Goal: Book appointment/travel/reservation

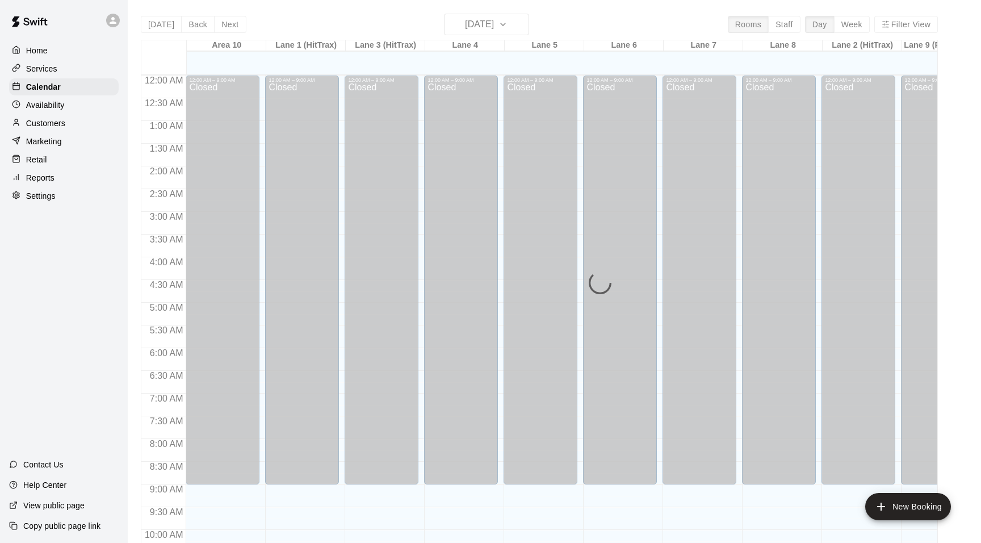
scroll to position [576, 0]
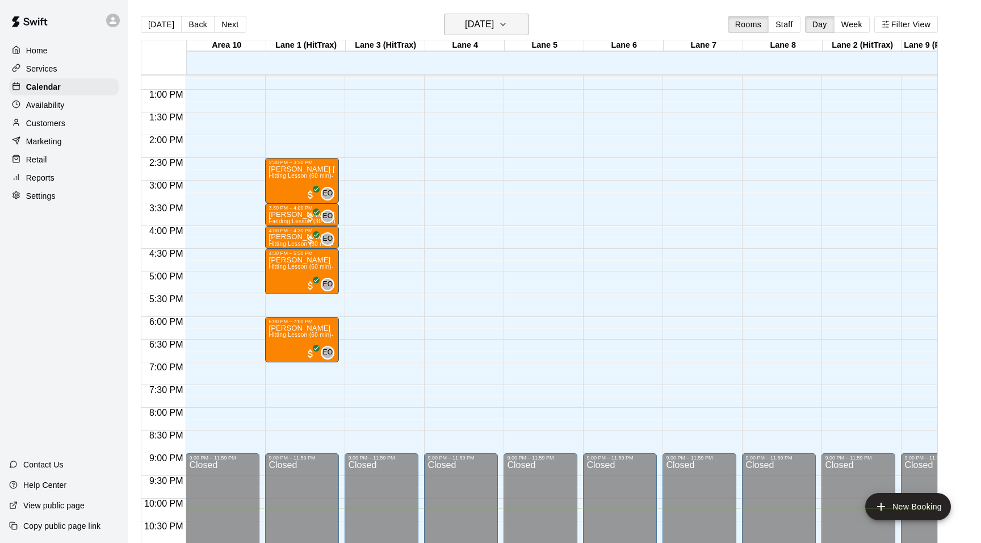
click at [508, 24] on icon "button" at bounding box center [503, 25] width 9 height 14
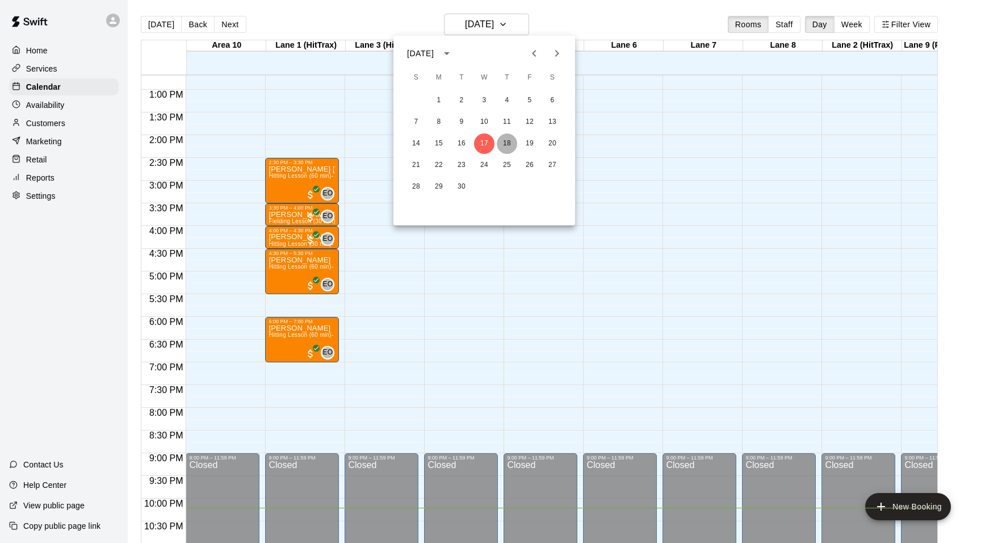
click at [504, 141] on button "18" at bounding box center [507, 143] width 20 height 20
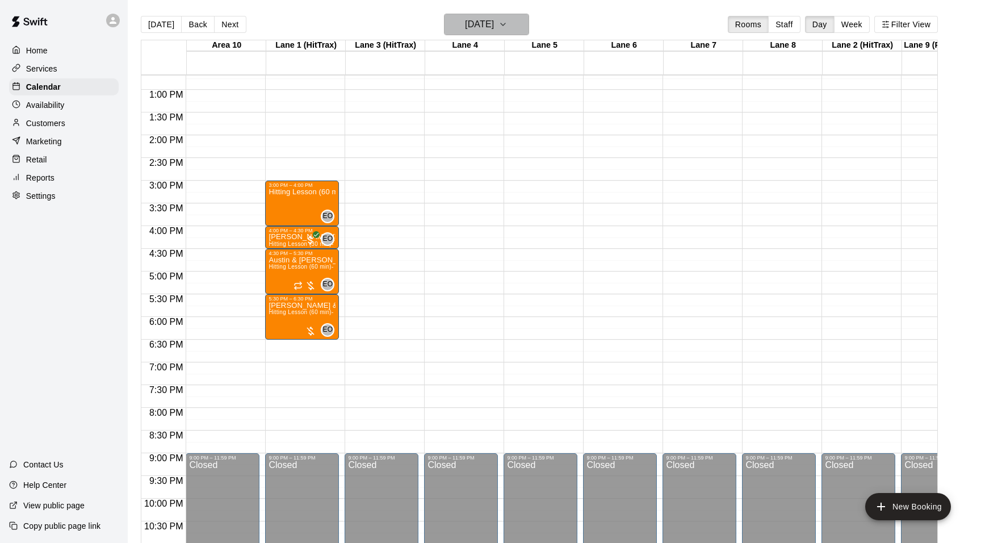
click at [508, 19] on icon "button" at bounding box center [503, 25] width 9 height 14
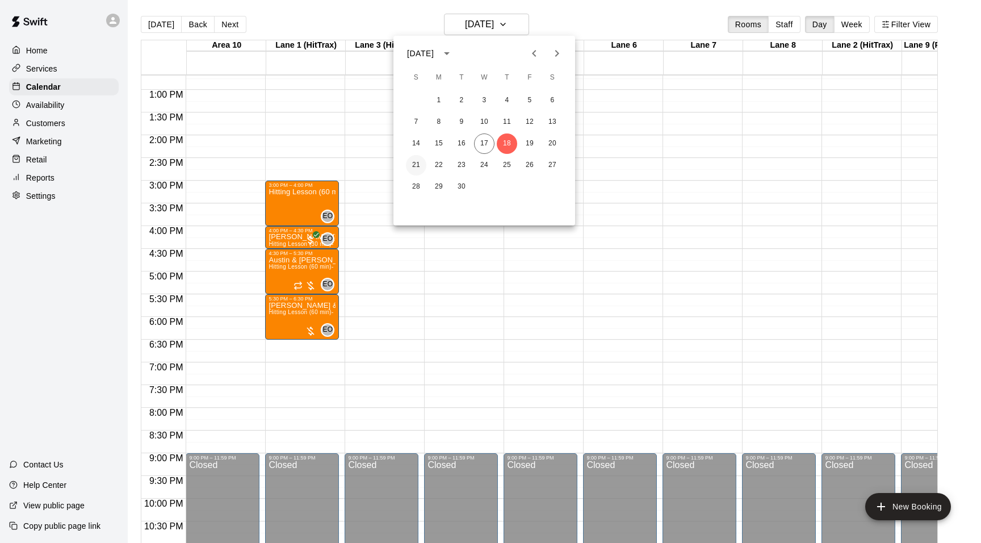
click at [419, 164] on button "21" at bounding box center [416, 165] width 20 height 20
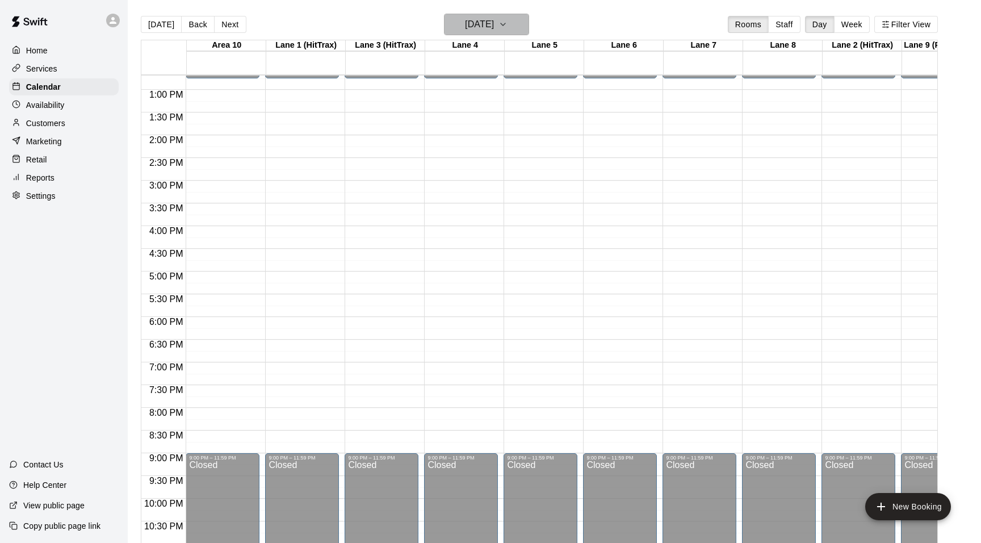
click at [512, 26] on button "[DATE]" at bounding box center [486, 25] width 85 height 22
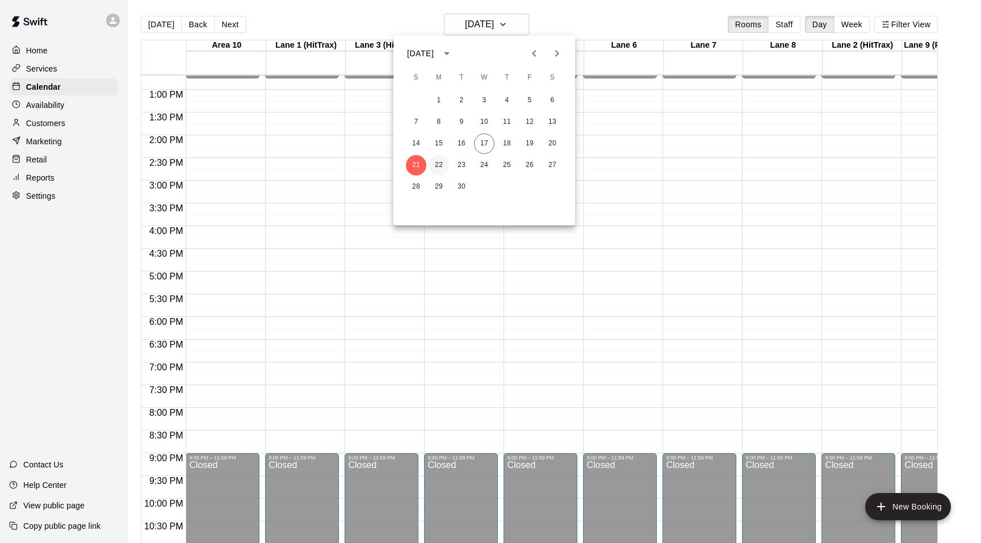
click at [441, 161] on button "22" at bounding box center [439, 165] width 20 height 20
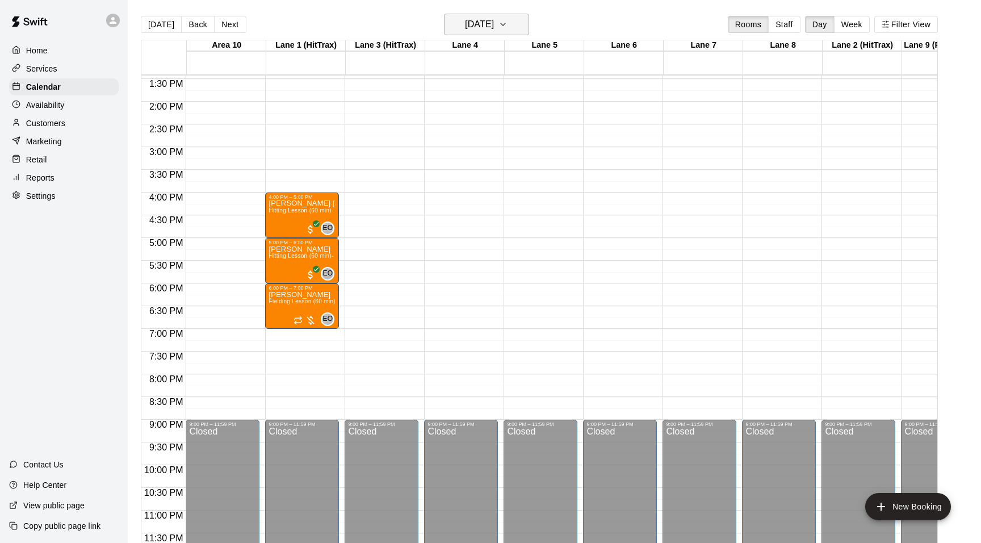
scroll to position [610, 0]
click at [508, 31] on icon "button" at bounding box center [503, 25] width 9 height 14
click at [457, 170] on button "23" at bounding box center [461, 165] width 20 height 20
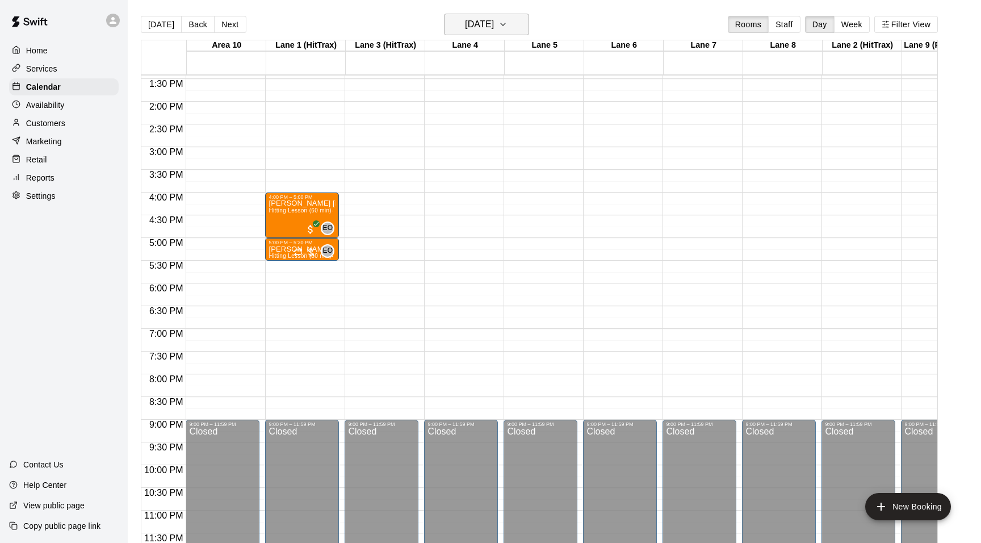
click at [508, 18] on icon "button" at bounding box center [503, 25] width 9 height 14
click at [486, 161] on button "24" at bounding box center [484, 165] width 20 height 20
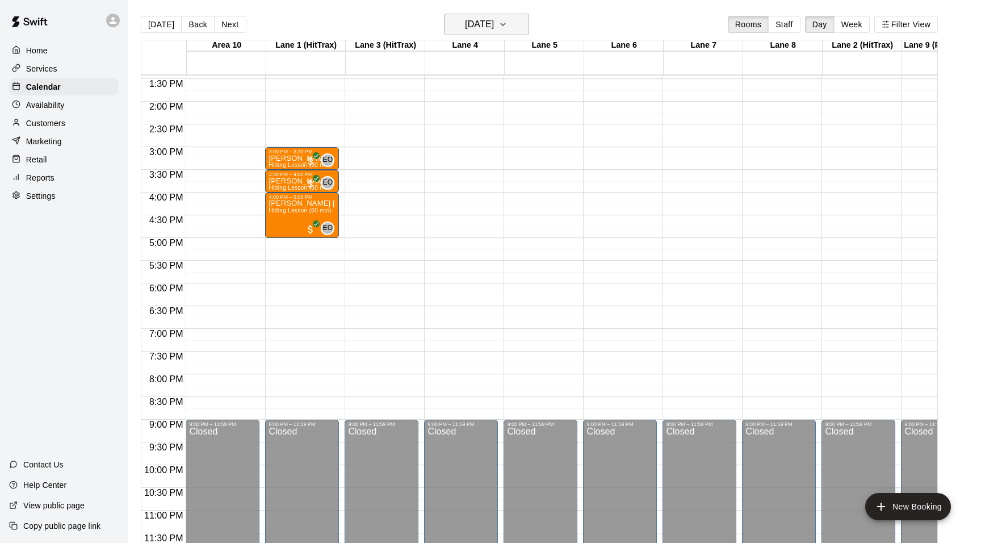
click at [508, 18] on icon "button" at bounding box center [503, 25] width 9 height 14
click at [507, 164] on button "25" at bounding box center [507, 165] width 20 height 20
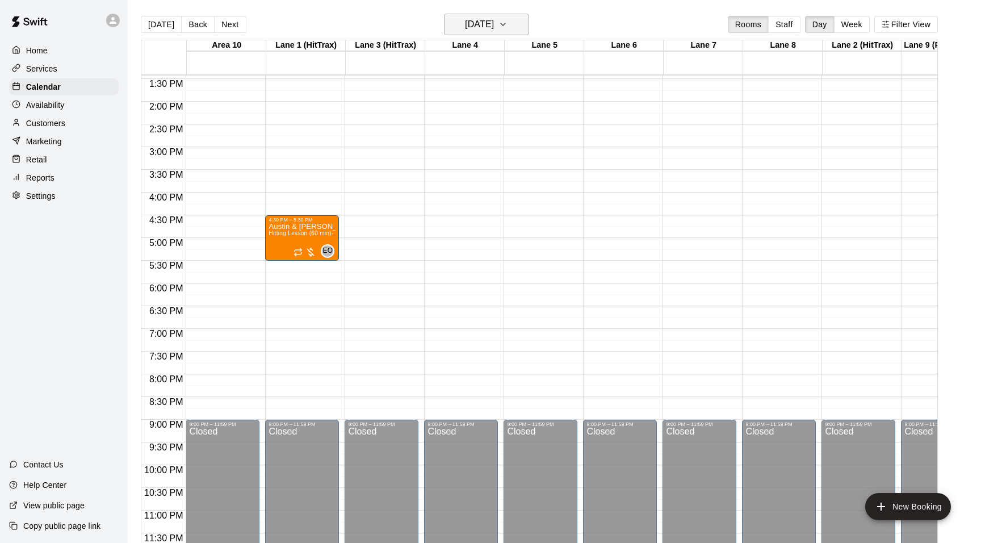
click at [508, 29] on icon "button" at bounding box center [503, 25] width 9 height 14
click at [522, 163] on button "26" at bounding box center [530, 165] width 20 height 20
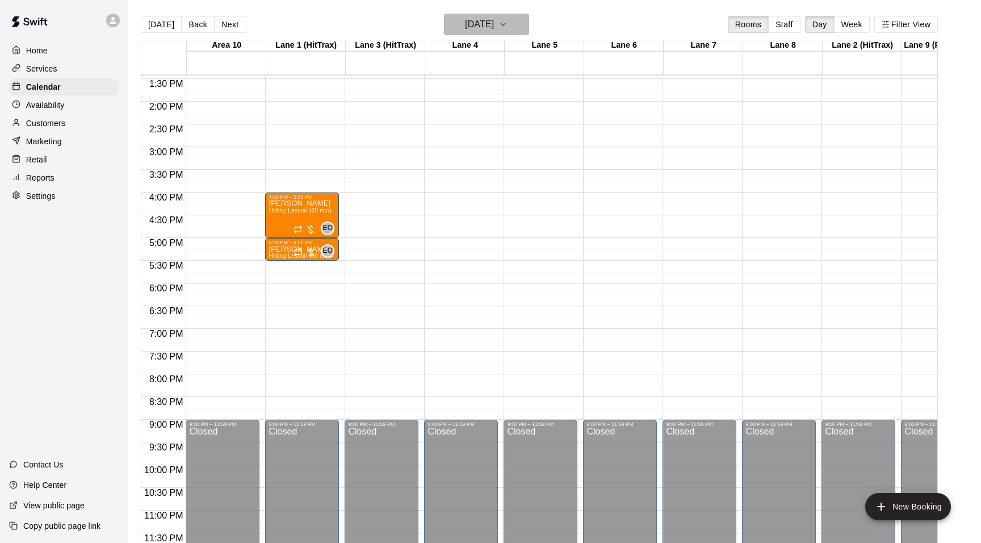
click at [508, 22] on icon "button" at bounding box center [503, 25] width 9 height 14
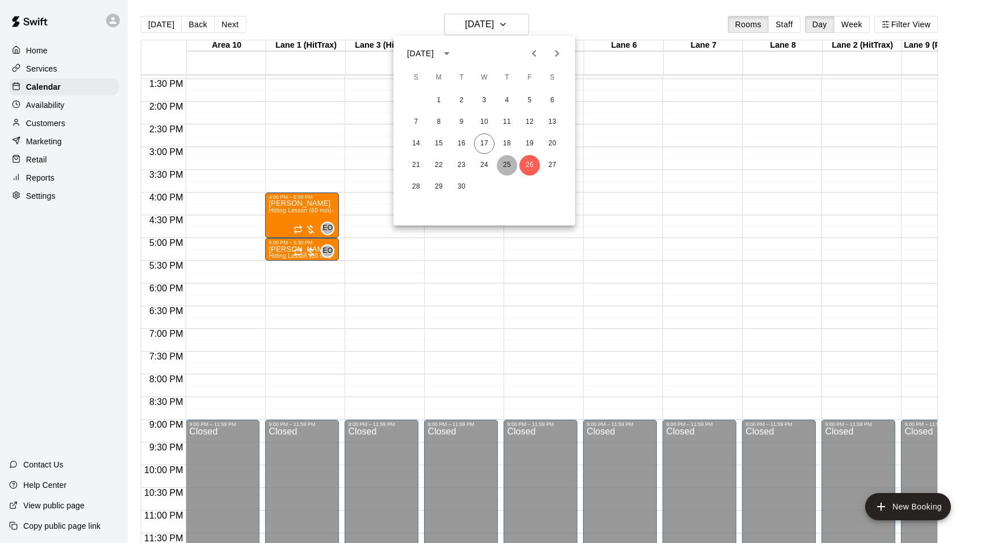
click at [503, 161] on button "25" at bounding box center [507, 165] width 20 height 20
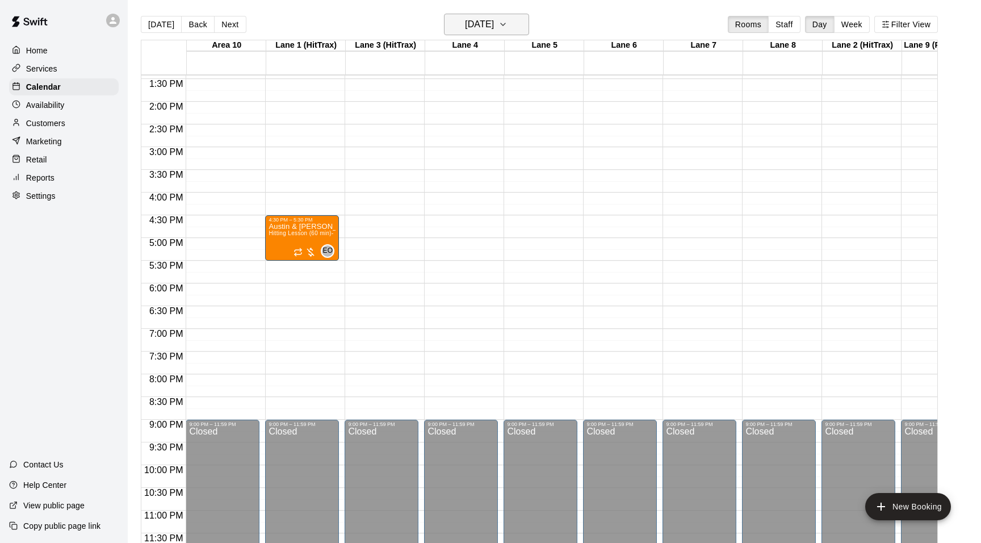
click at [514, 29] on button "[DATE]" at bounding box center [486, 25] width 85 height 22
click at [488, 160] on button "24" at bounding box center [484, 165] width 20 height 20
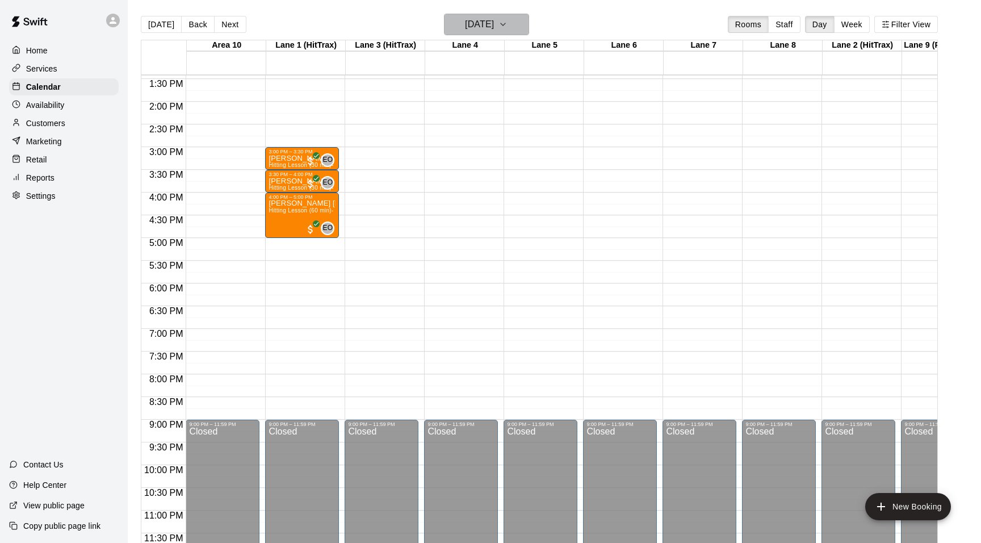
click at [508, 20] on icon "button" at bounding box center [503, 25] width 9 height 14
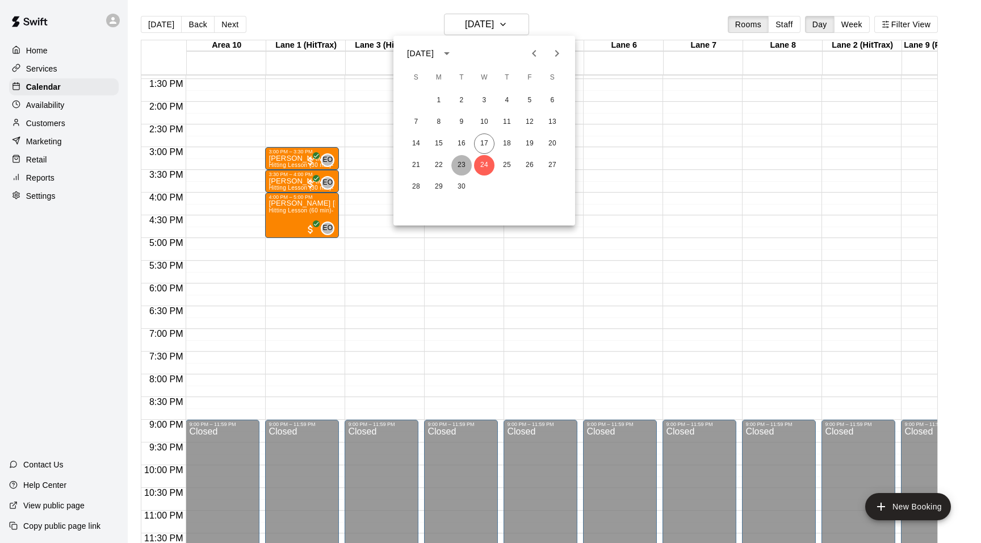
click at [456, 163] on button "23" at bounding box center [461, 165] width 20 height 20
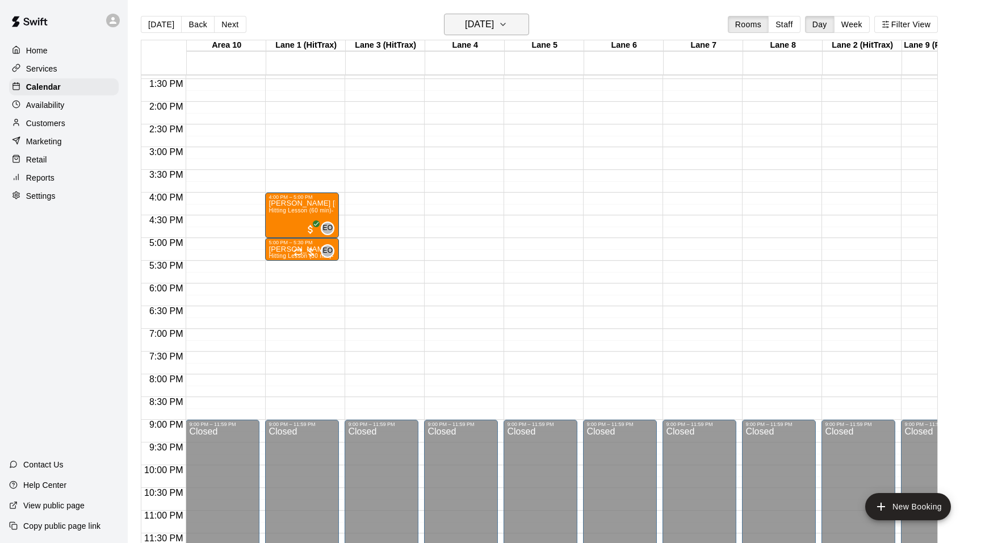
click at [508, 28] on icon "button" at bounding box center [503, 25] width 9 height 14
click at [440, 162] on button "22" at bounding box center [439, 165] width 20 height 20
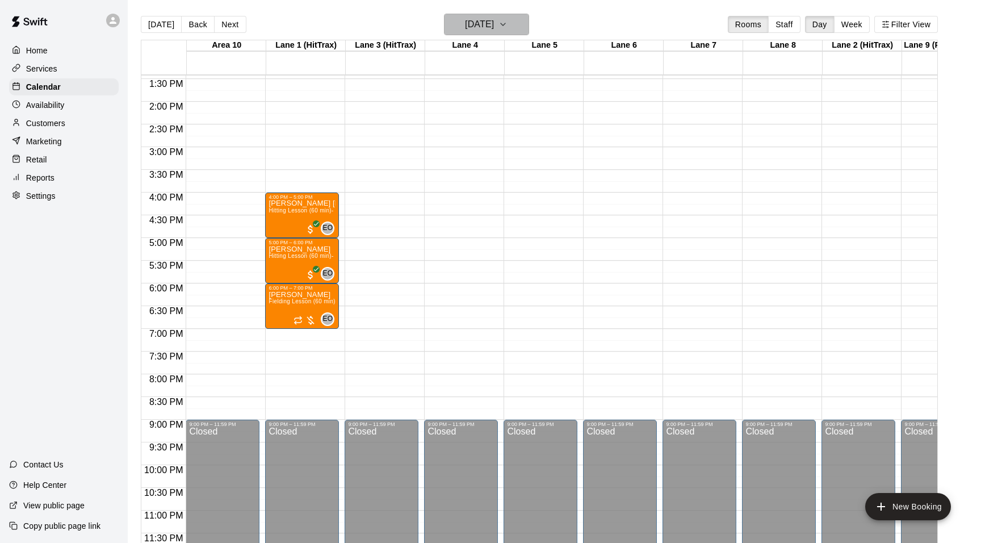
click at [508, 24] on icon "button" at bounding box center [503, 25] width 9 height 14
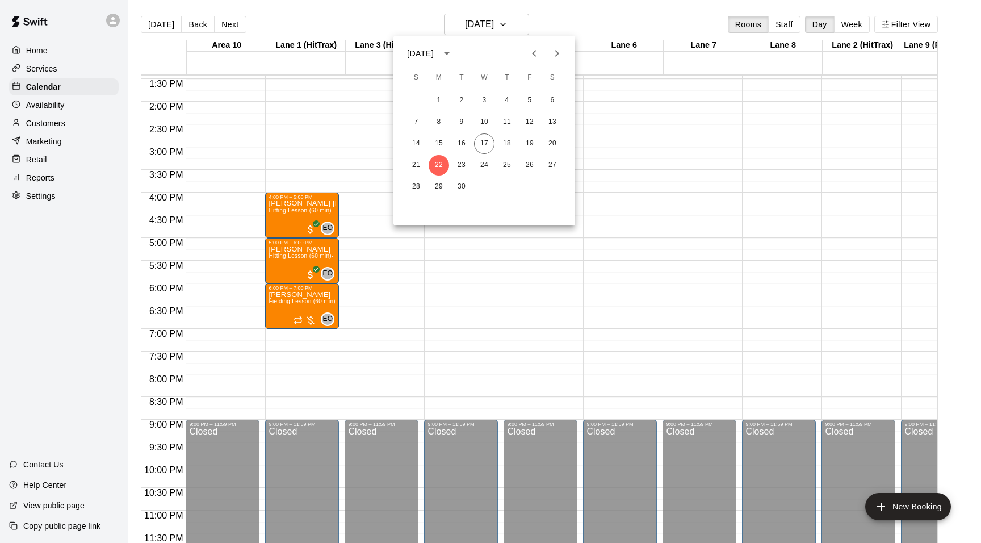
click at [520, 22] on div at bounding box center [490, 271] width 981 height 543
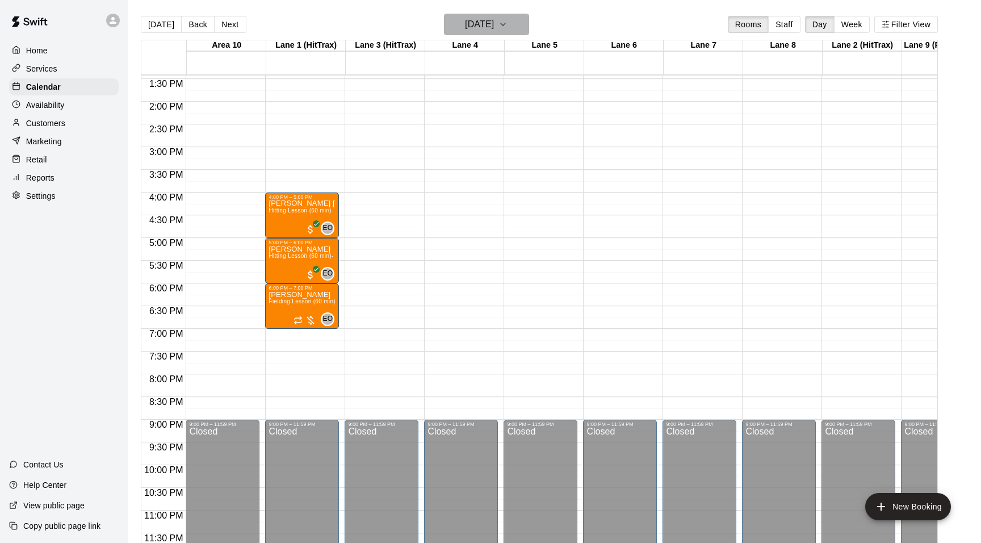
click at [508, 22] on icon "button" at bounding box center [503, 25] width 9 height 14
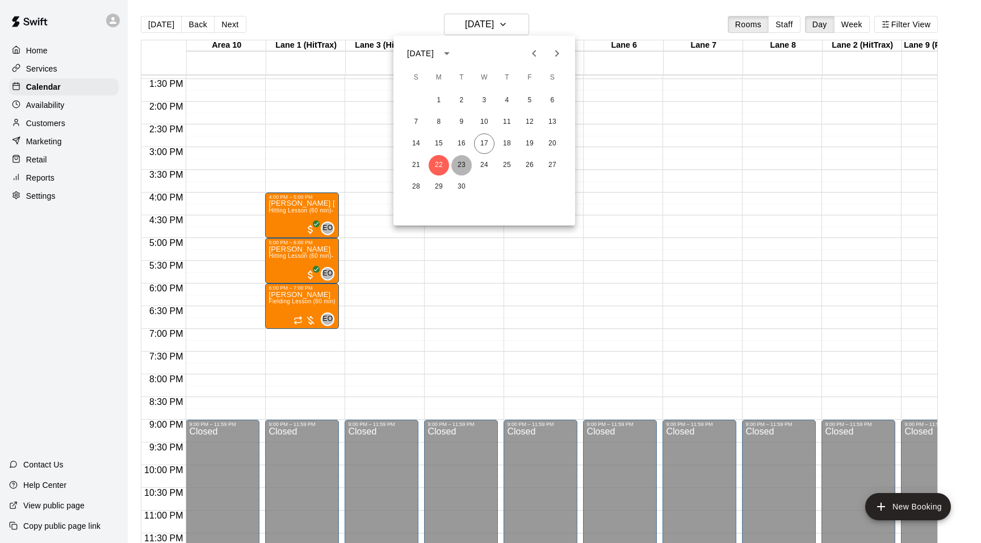
click at [466, 160] on button "23" at bounding box center [461, 165] width 20 height 20
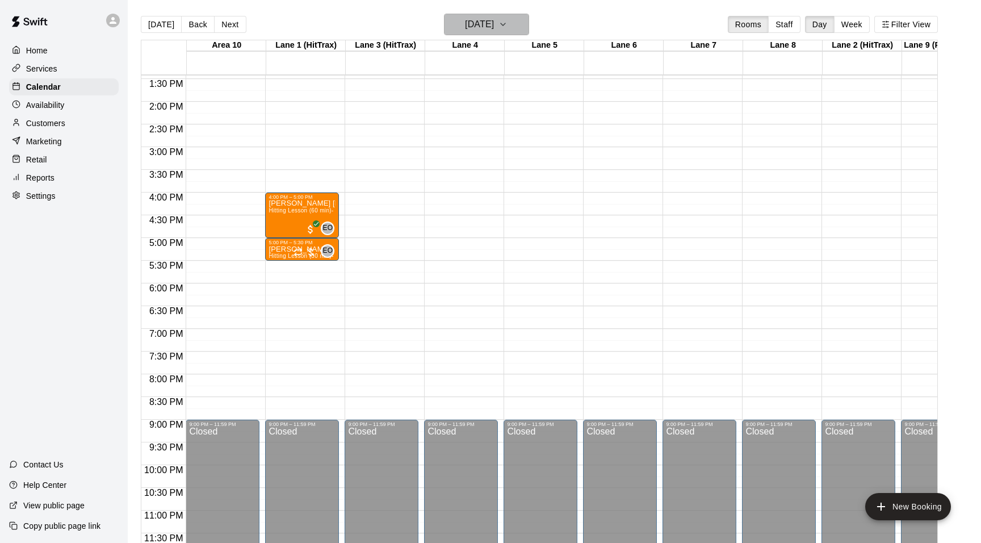
click at [508, 23] on icon "button" at bounding box center [503, 25] width 9 height 14
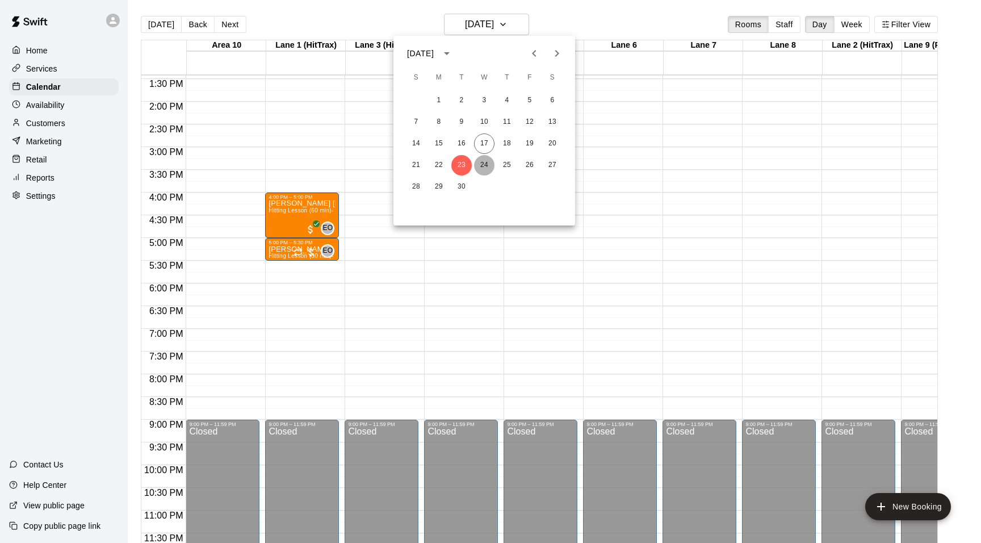
click at [480, 162] on button "24" at bounding box center [484, 165] width 20 height 20
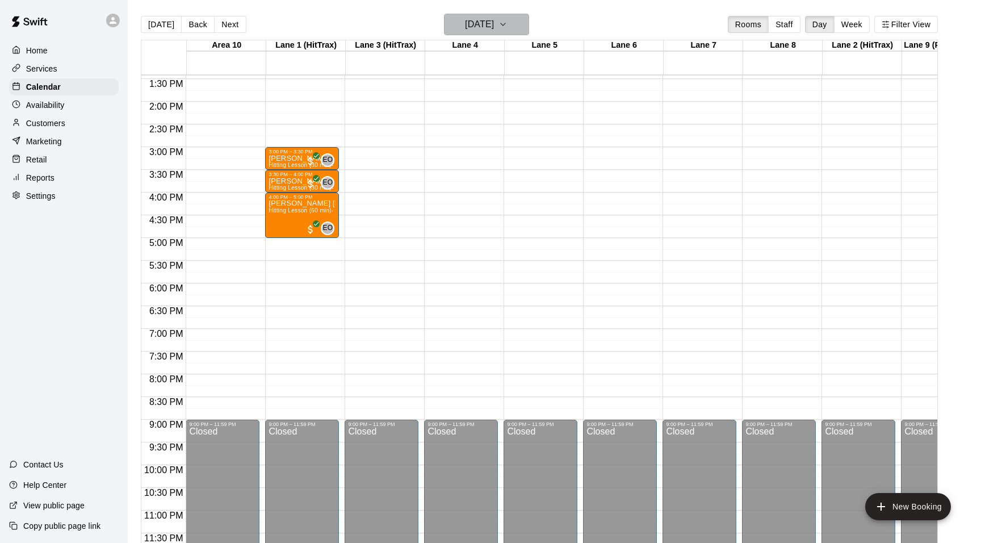
click at [519, 20] on button "[DATE]" at bounding box center [486, 25] width 85 height 22
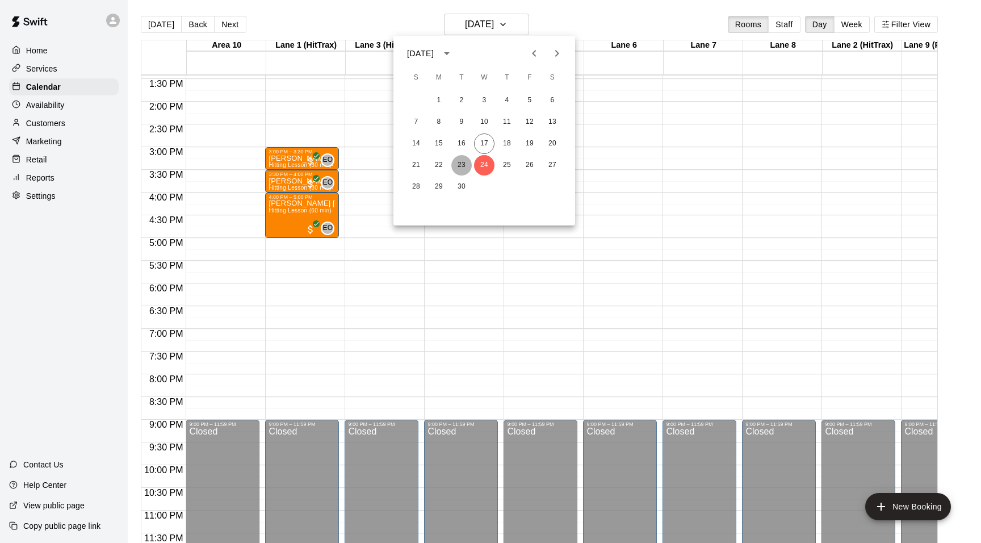
click at [461, 165] on button "23" at bounding box center [461, 165] width 20 height 20
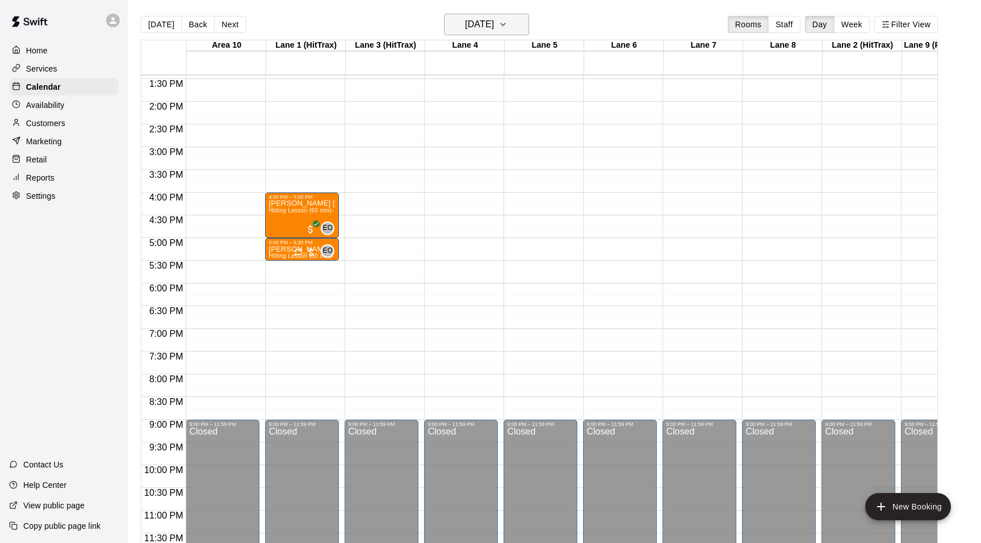
click at [505, 24] on icon "button" at bounding box center [503, 24] width 5 height 2
click at [445, 163] on button "22" at bounding box center [439, 165] width 20 height 20
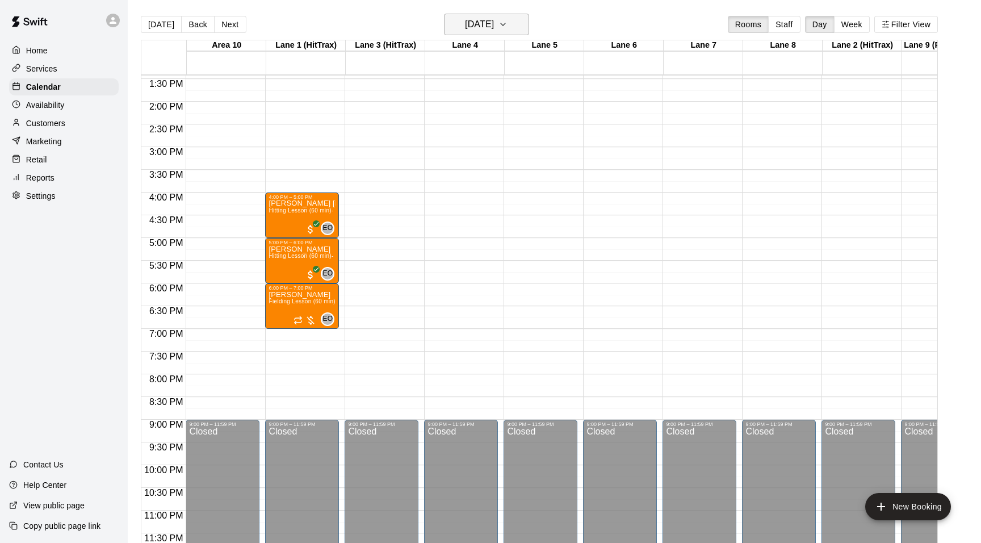
click at [508, 19] on icon "button" at bounding box center [503, 25] width 9 height 14
click at [509, 138] on button "18" at bounding box center [507, 143] width 20 height 20
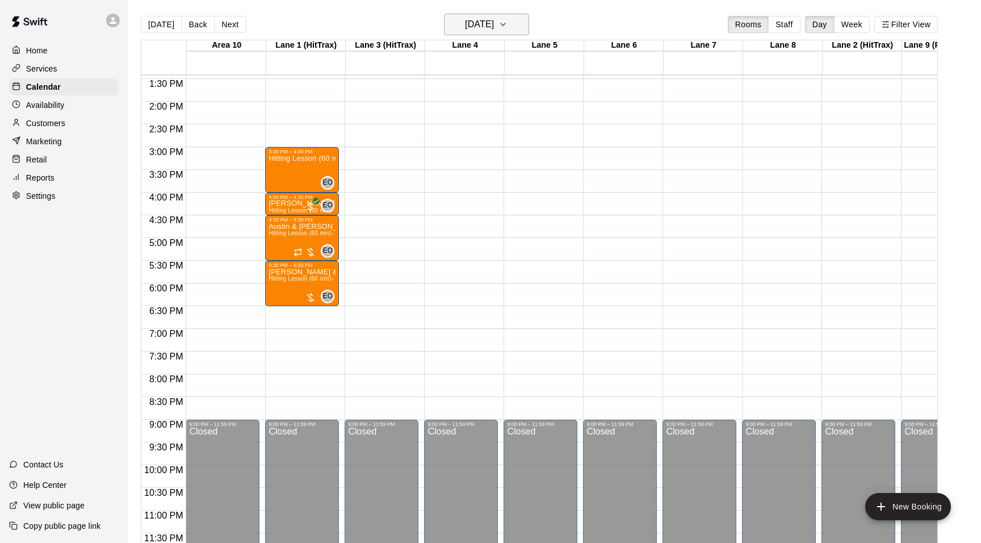
click at [508, 28] on icon "button" at bounding box center [503, 25] width 9 height 14
click at [434, 168] on button "22" at bounding box center [439, 165] width 20 height 20
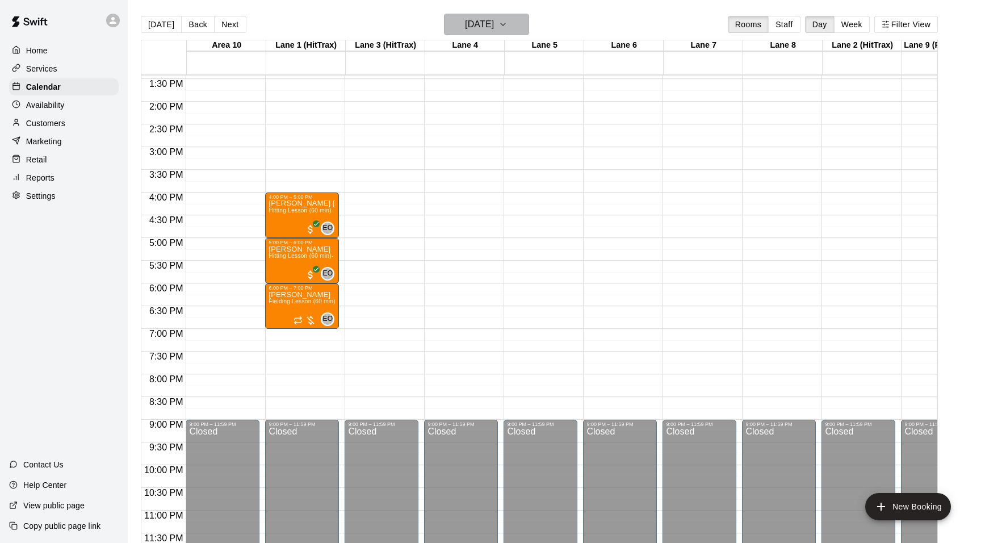
click at [508, 30] on icon "button" at bounding box center [503, 25] width 9 height 14
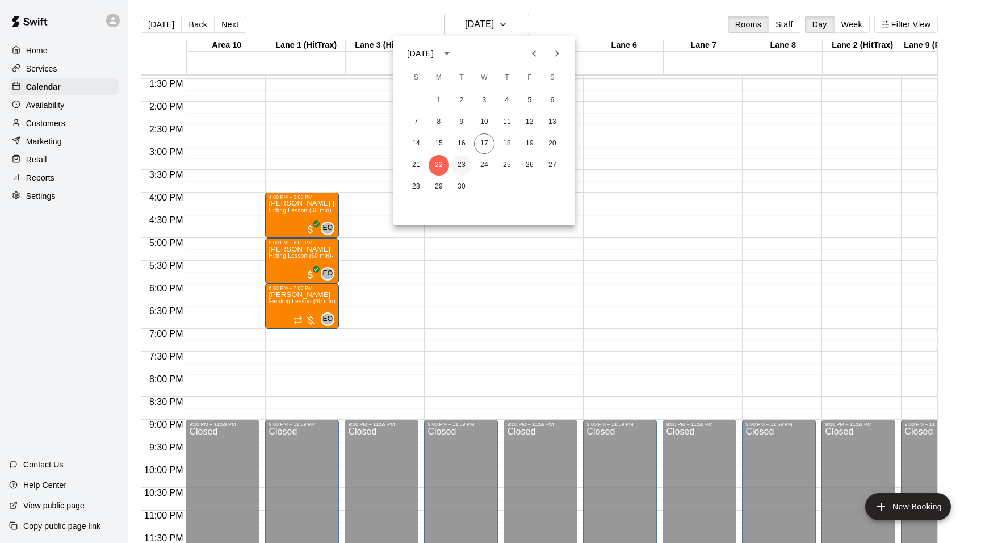
click at [453, 165] on button "23" at bounding box center [461, 165] width 20 height 20
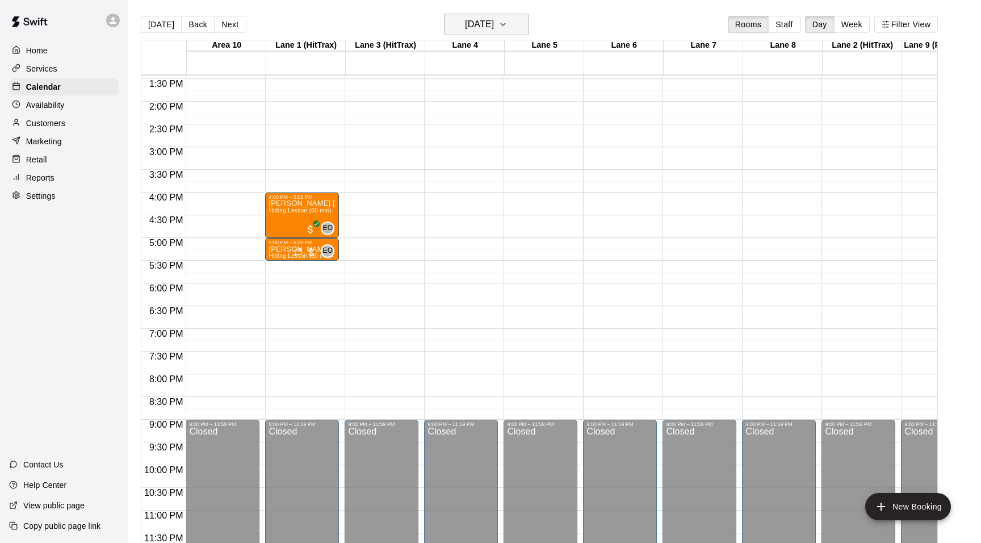
click at [525, 28] on button "[DATE]" at bounding box center [486, 25] width 85 height 22
click at [413, 172] on button "21" at bounding box center [416, 165] width 20 height 20
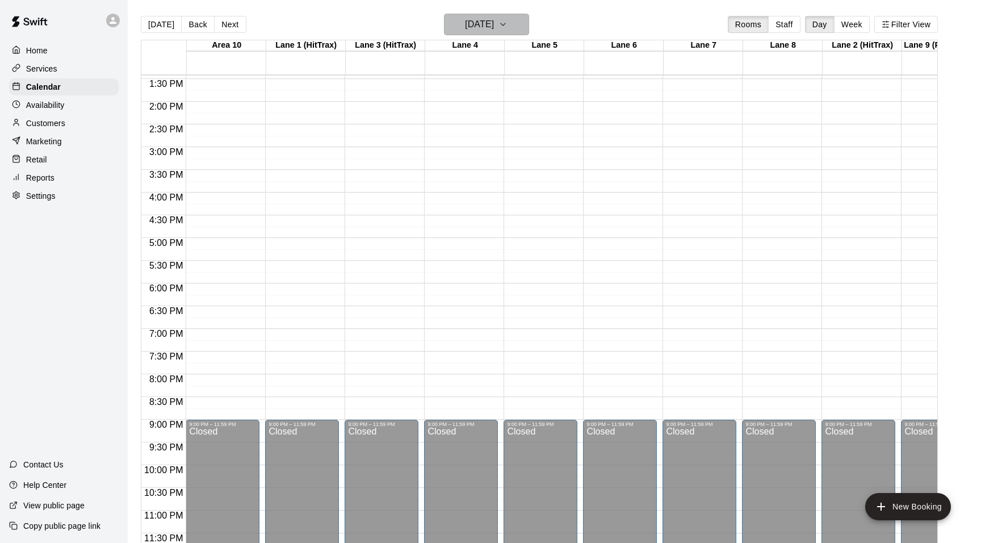
click at [508, 30] on icon "button" at bounding box center [503, 25] width 9 height 14
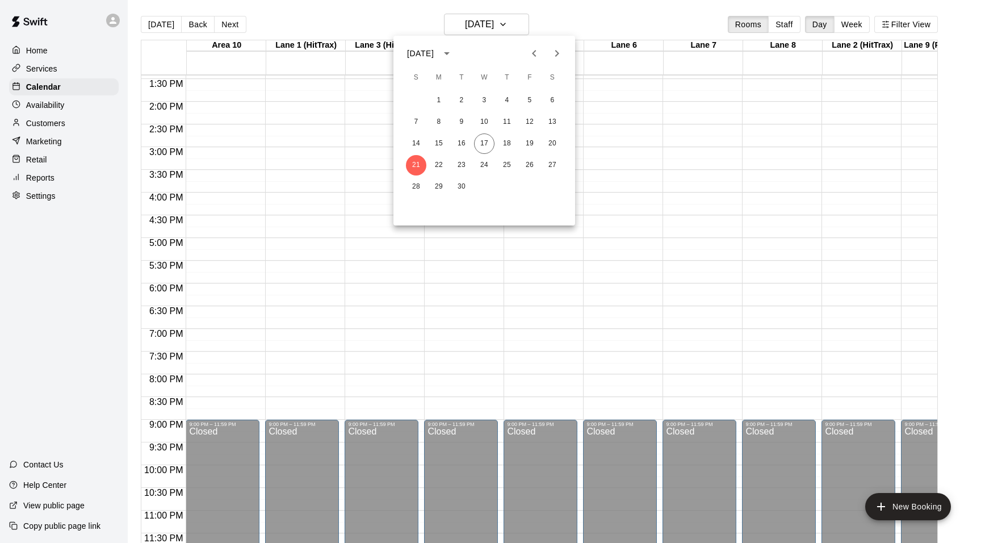
click at [380, 0] on html "Home Services Calendar Availability Customers Marketing Retail Reports Settings…" at bounding box center [490, 280] width 981 height 561
